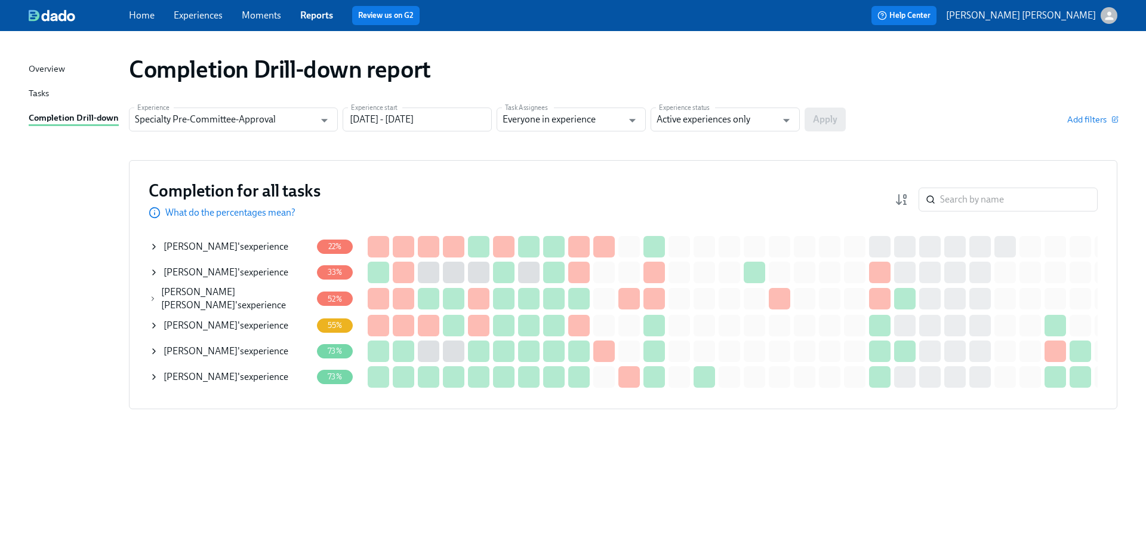
click at [198, 321] on span "Ross Stanley" at bounding box center [201, 324] width 74 height 11
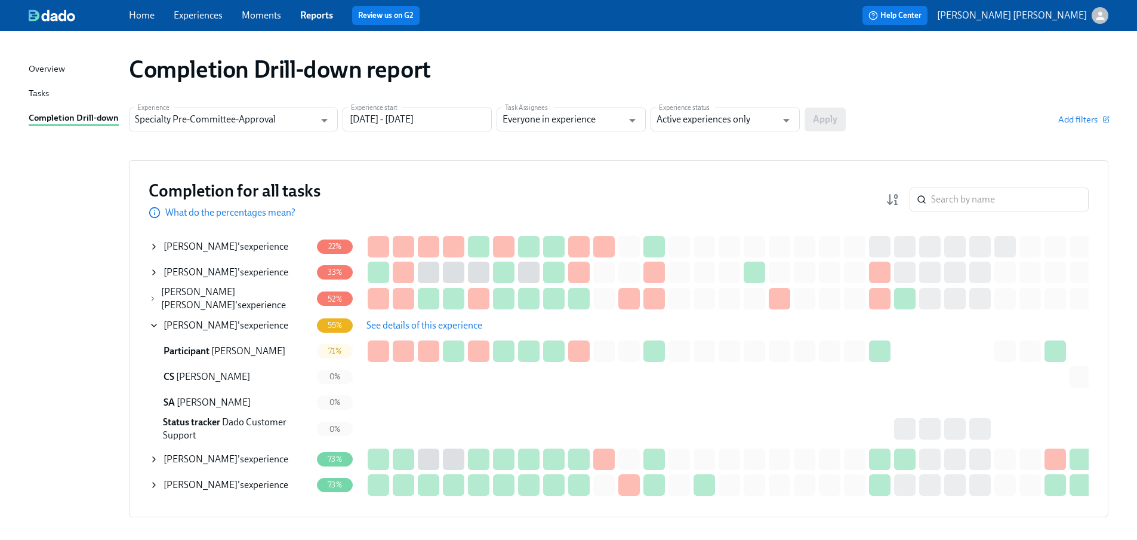
click at [382, 325] on span "See details of this experience" at bounding box center [425, 325] width 116 height 12
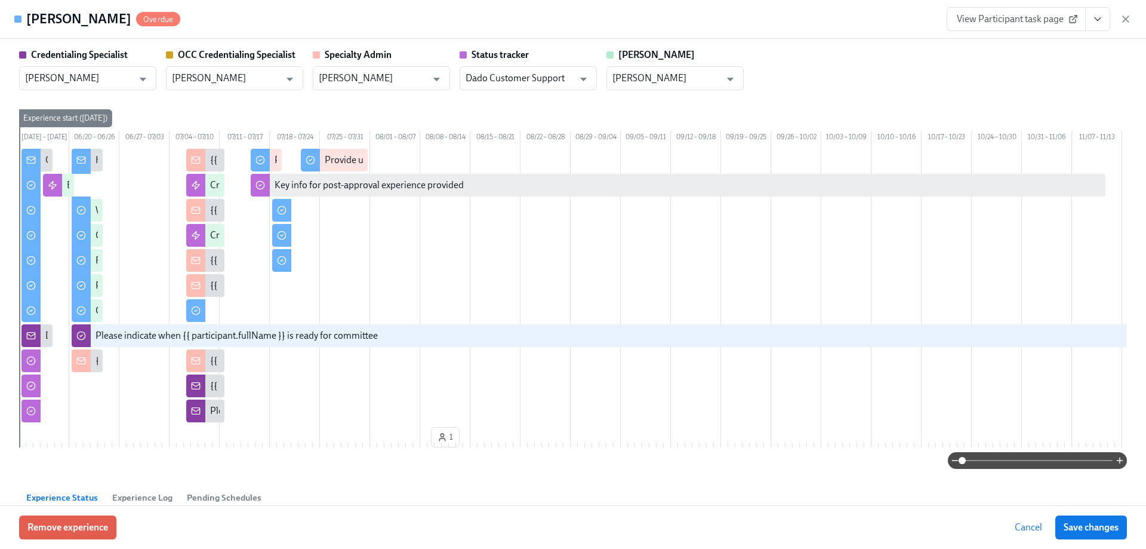
type input "Joyce Calkins"
type input "Sarah Parkhurst"
type input "Anya Asamoah-Wade"
type input "Dado Customer Support"
type input "Veronica Figueroa"
